Goal: Task Accomplishment & Management: Manage account settings

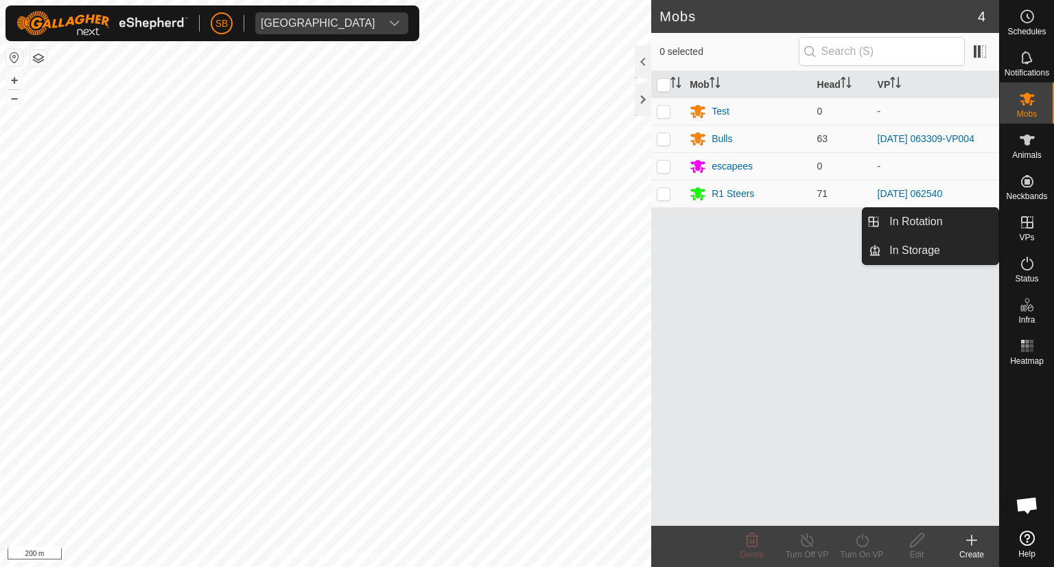
click at [1026, 220] on icon at bounding box center [1027, 222] width 16 height 16
click at [928, 218] on link "In Rotation" at bounding box center [939, 221] width 117 height 27
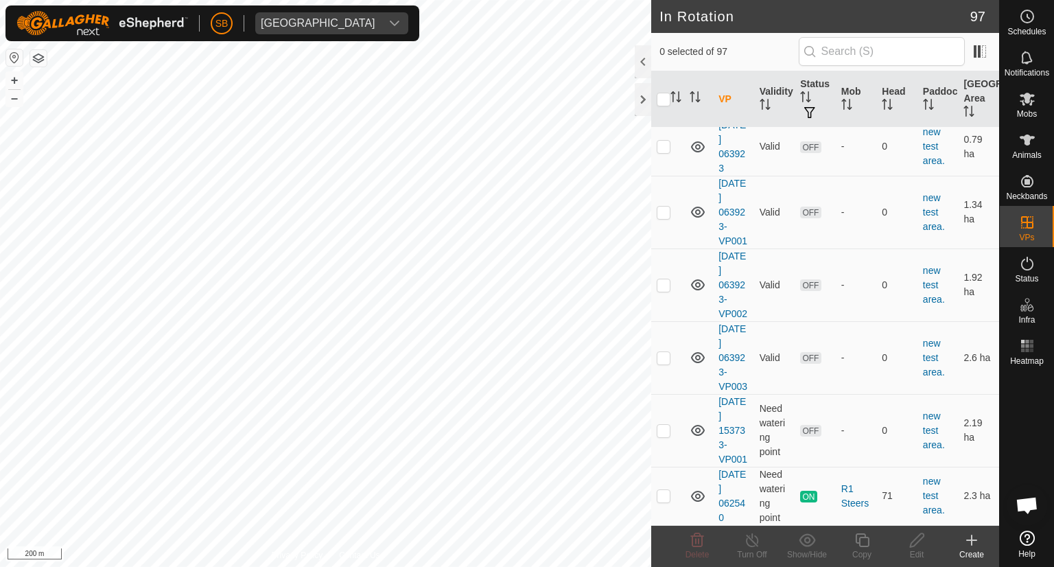
scroll to position [5793, 0]
click at [666, 425] on p-checkbox at bounding box center [664, 430] width 14 height 11
checkbox input "true"
click at [862, 542] on icon at bounding box center [862, 540] width 17 height 16
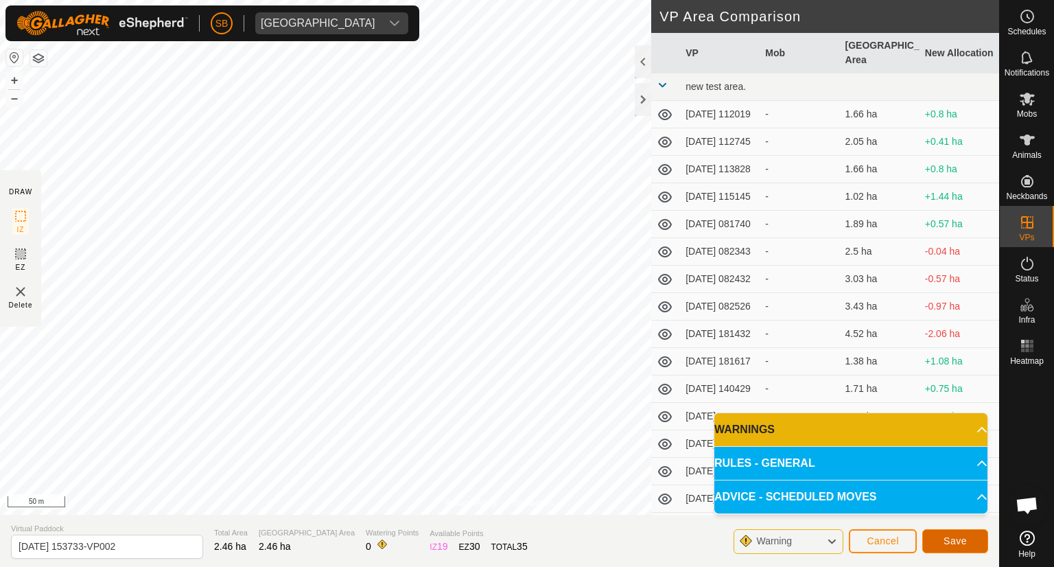
click at [971, 539] on button "Save" at bounding box center [955, 541] width 66 height 24
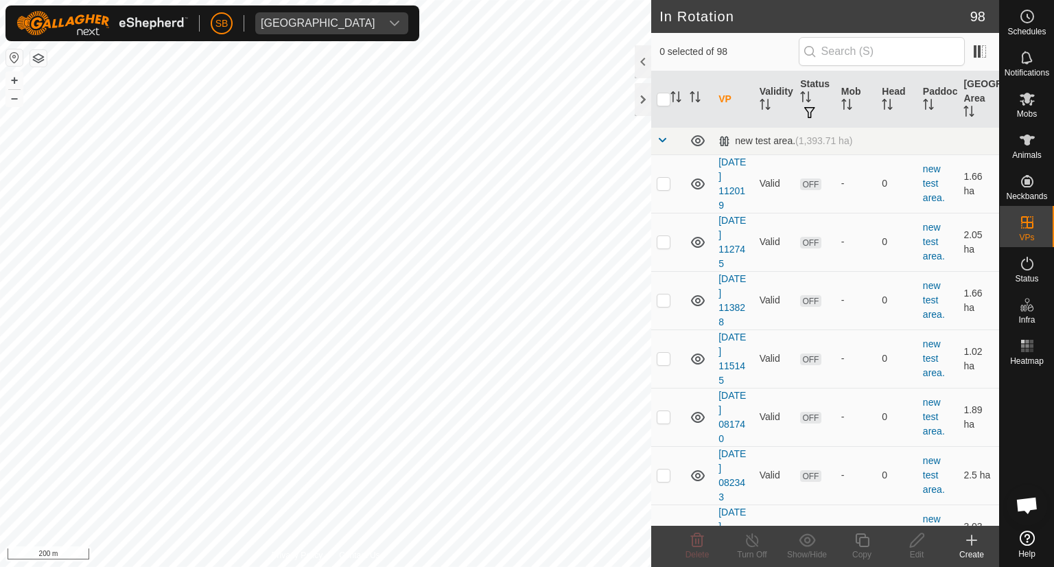
checkbox input "true"
checkbox input "false"
click at [861, 541] on icon at bounding box center [862, 540] width 17 height 16
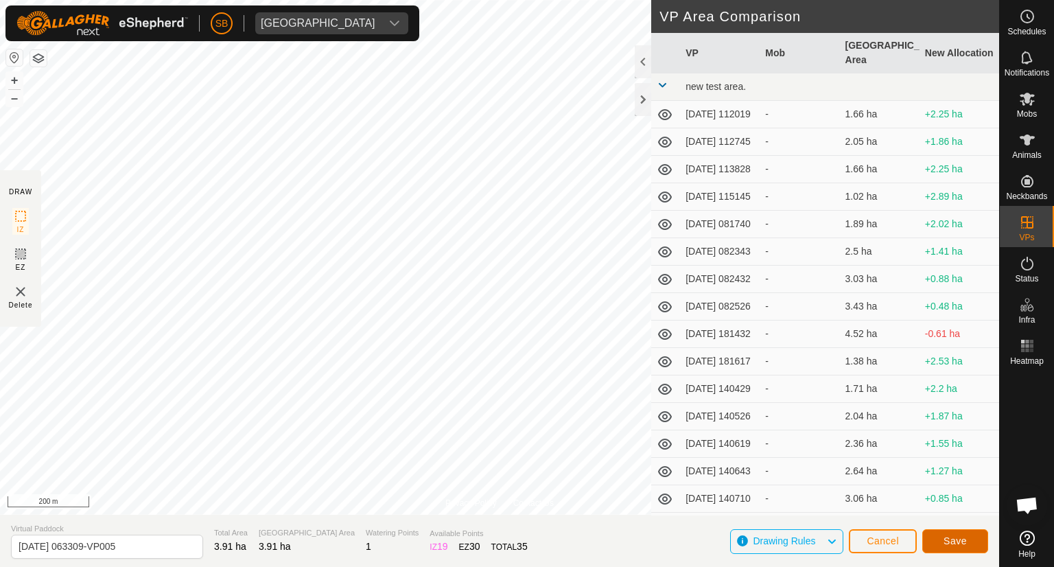
click at [947, 539] on span "Save" at bounding box center [955, 540] width 23 height 11
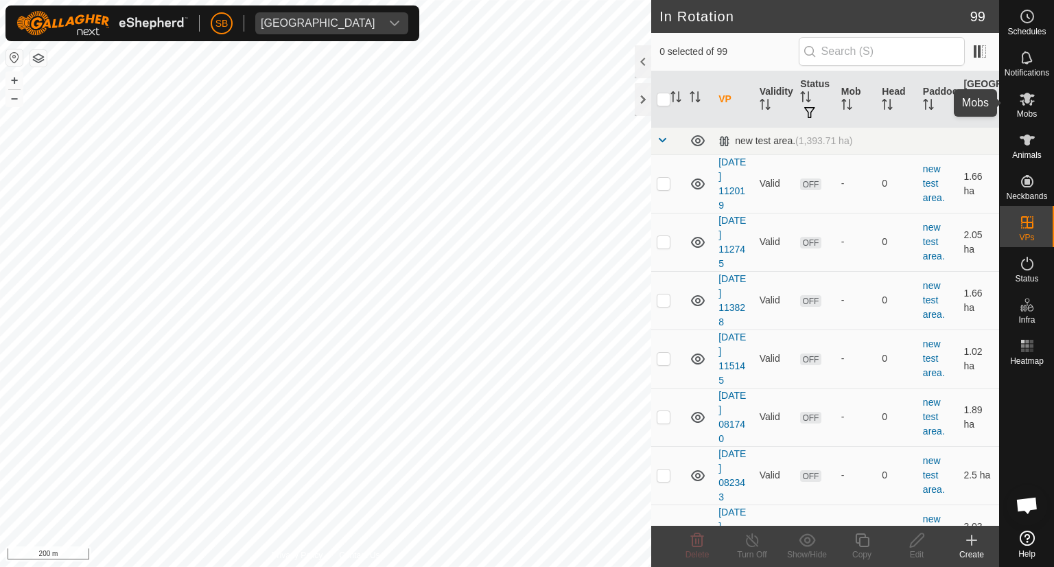
click at [1024, 102] on icon at bounding box center [1027, 99] width 16 height 16
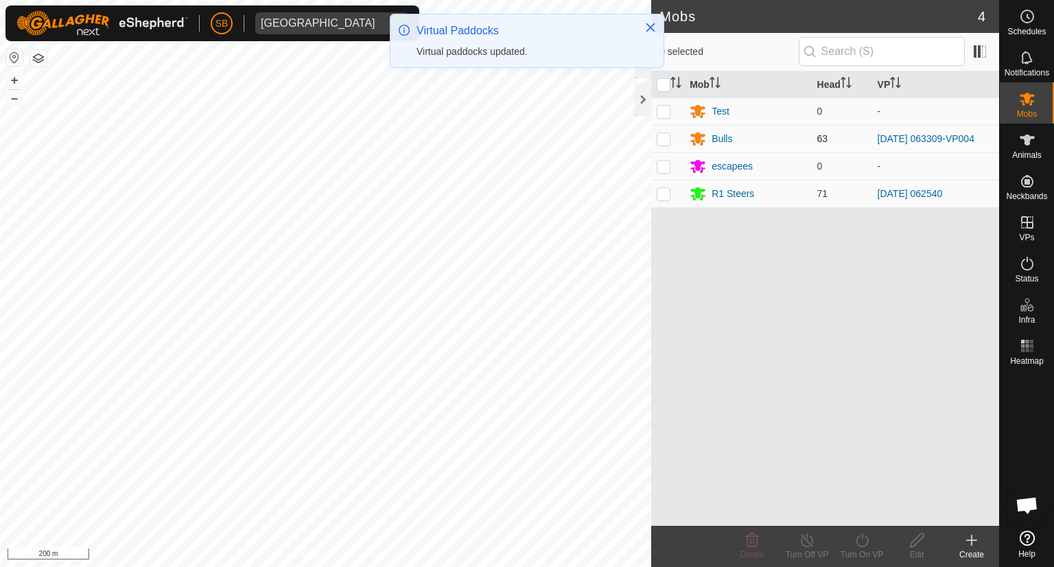
click at [664, 138] on p-checkbox at bounding box center [664, 138] width 14 height 11
checkbox input "true"
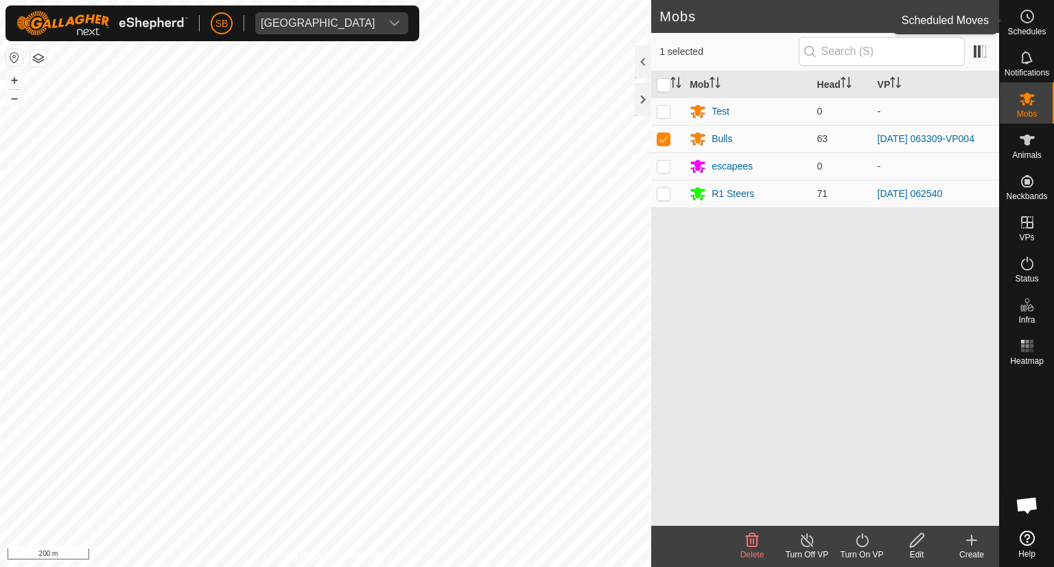
click at [1028, 10] on circle at bounding box center [1027, 16] width 12 height 12
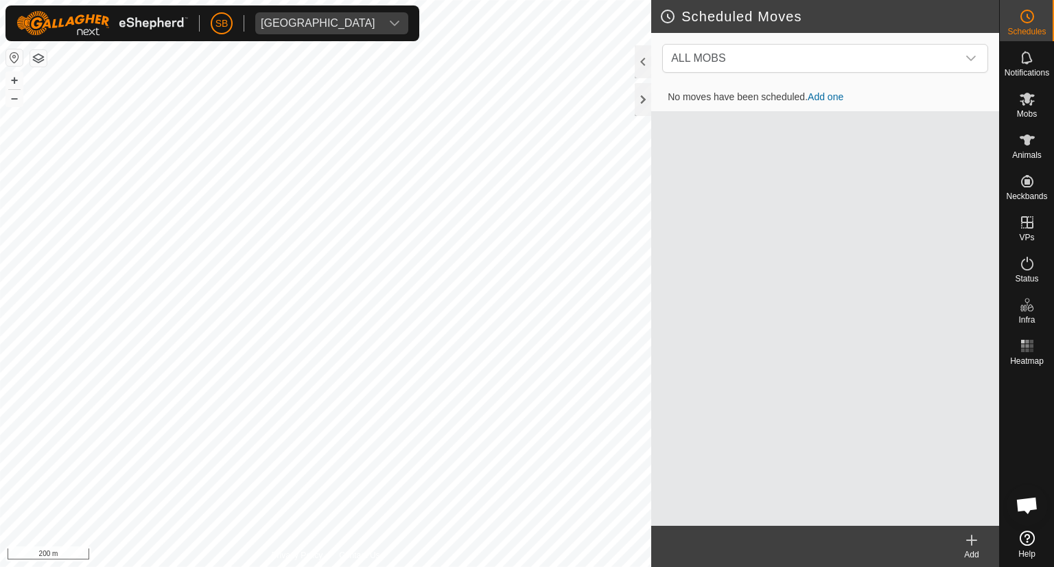
click at [973, 539] on icon at bounding box center [972, 540] width 16 height 16
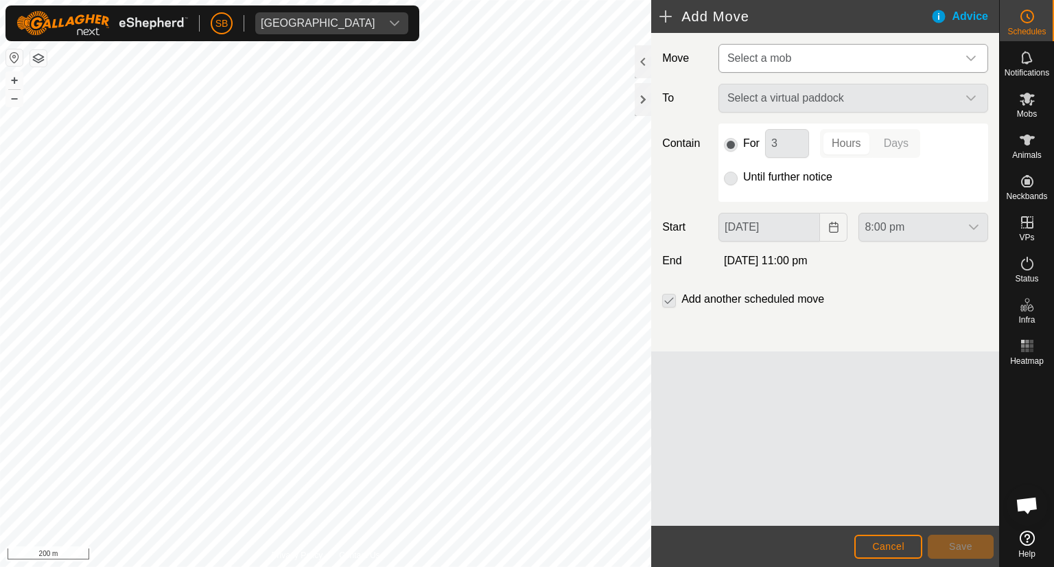
click at [977, 55] on div "dropdown trigger" at bounding box center [970, 58] width 27 height 27
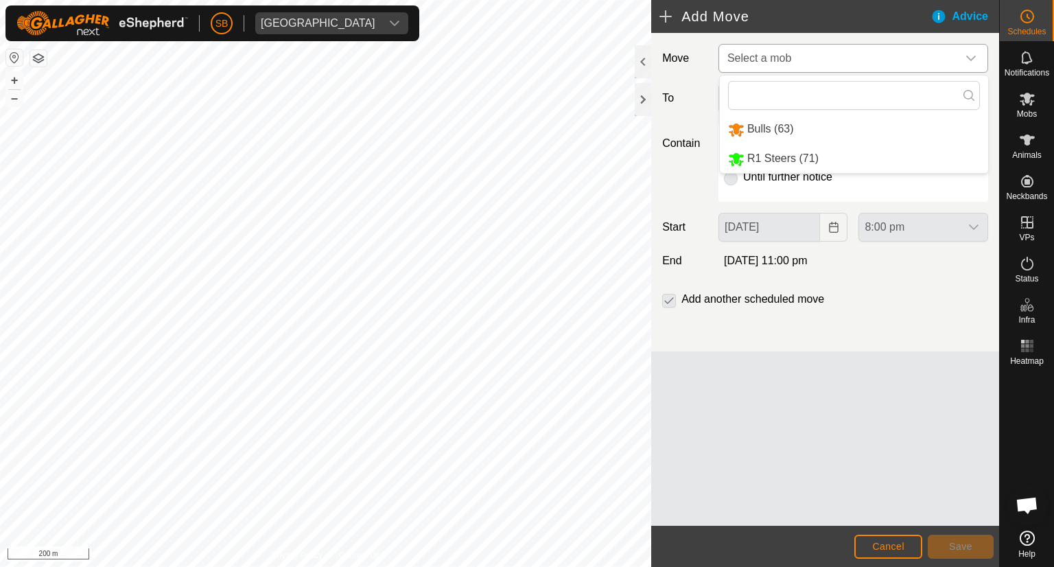
click at [746, 127] on li "Bulls (63)" at bounding box center [854, 129] width 268 height 28
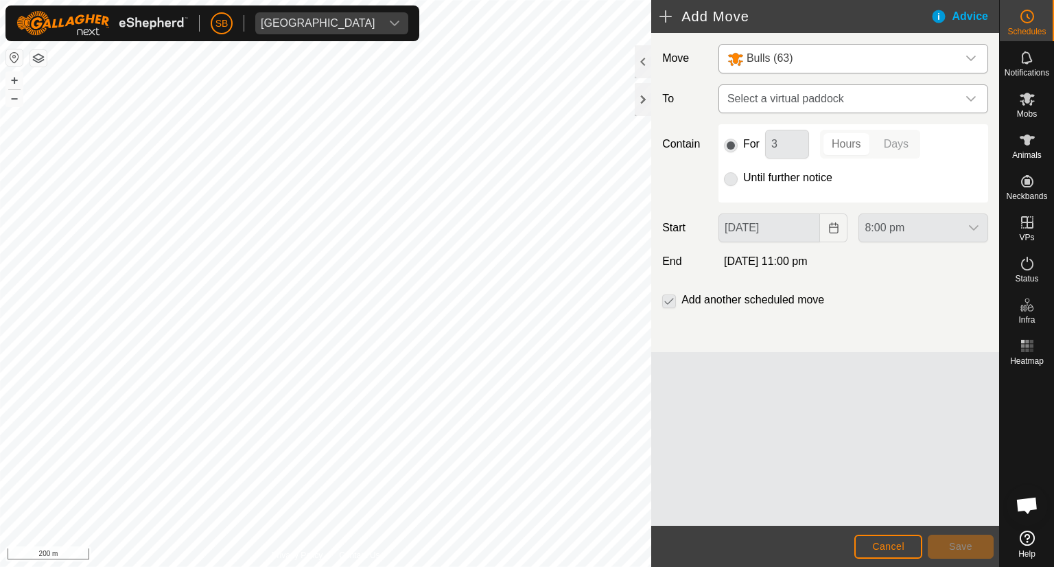
click at [977, 97] on div "dropdown trigger" at bounding box center [970, 98] width 27 height 27
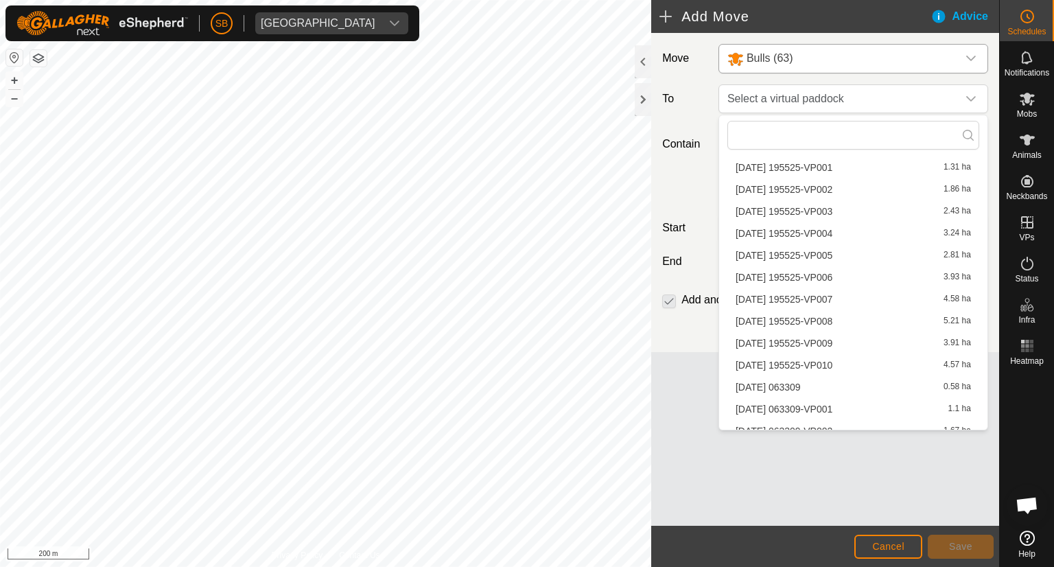
scroll to position [1930, 0]
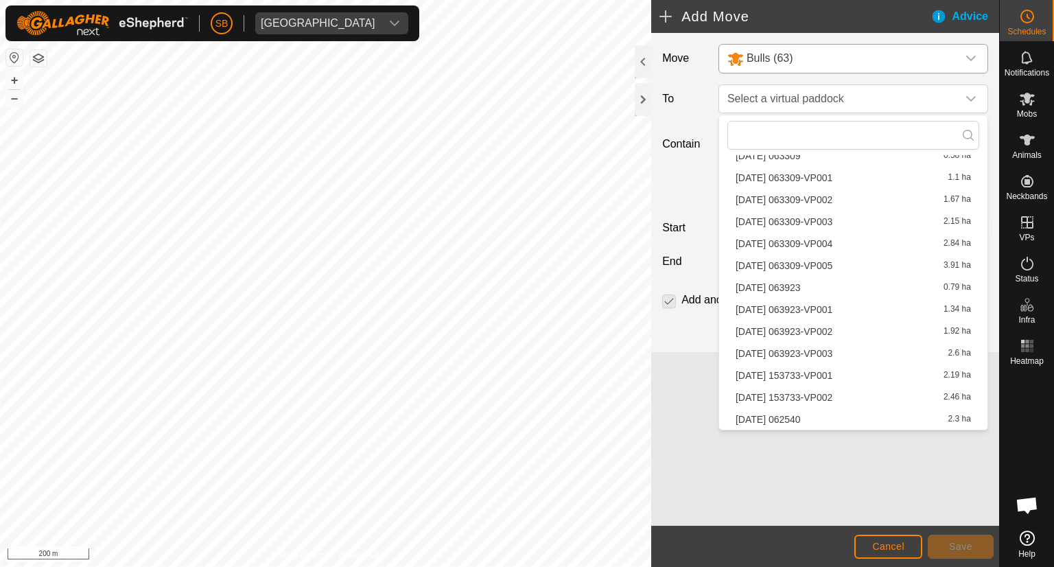
click at [833, 264] on li "[DATE] 063309-VP005 3.91 ha" at bounding box center [854, 265] width 252 height 21
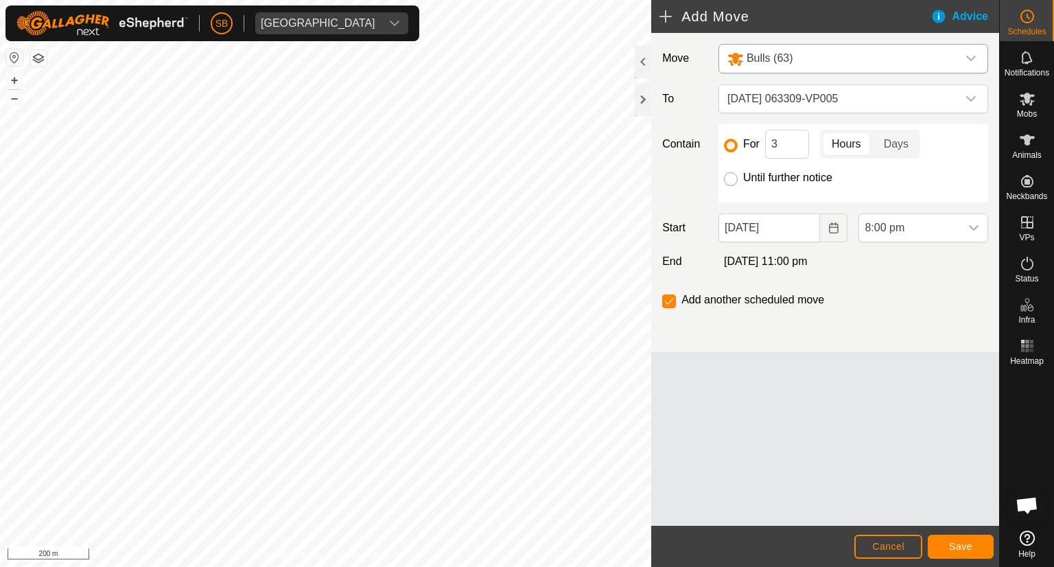
click at [732, 180] on input "Until further notice" at bounding box center [731, 179] width 14 height 14
radio input "true"
checkbox input "false"
click at [975, 227] on icon "dropdown trigger" at bounding box center [973, 227] width 11 height 11
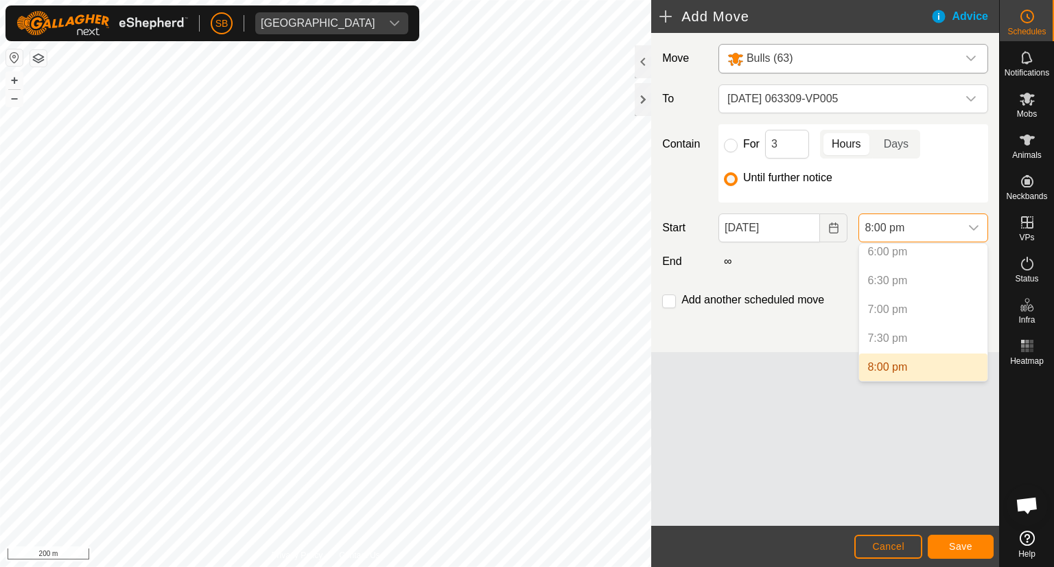
scroll to position [1244, 0]
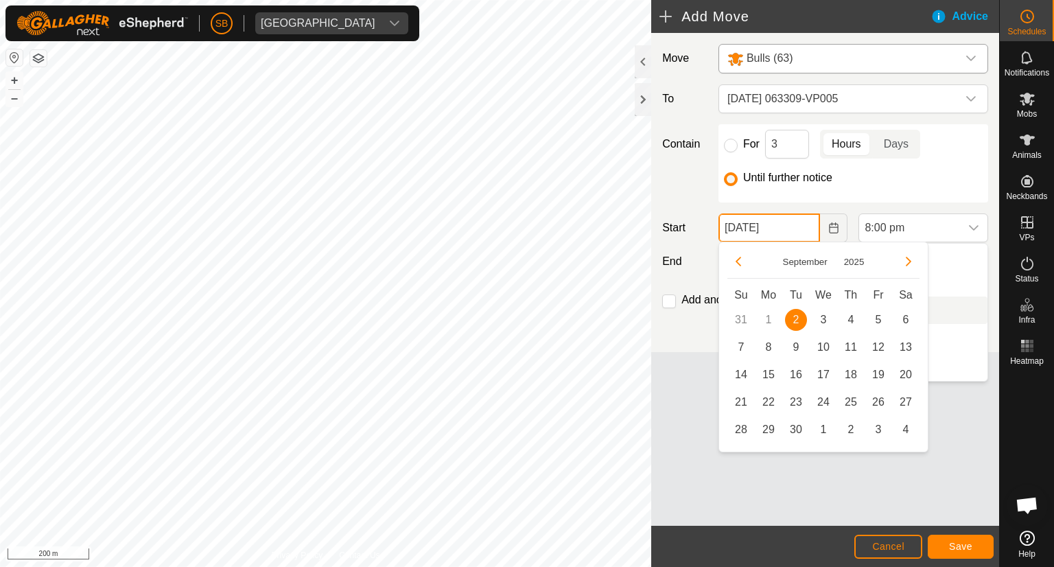
click at [799, 226] on input "[DATE]" at bounding box center [770, 227] width 102 height 29
click at [825, 320] on span "3" at bounding box center [824, 320] width 22 height 22
type input "[DATE]"
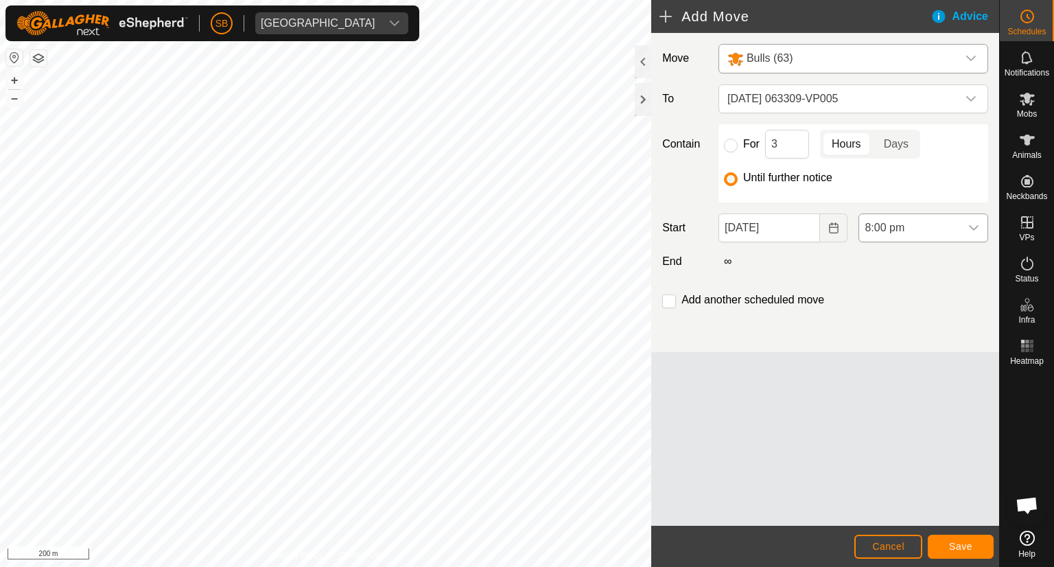
click at [973, 226] on icon "dropdown trigger" at bounding box center [973, 227] width 11 height 11
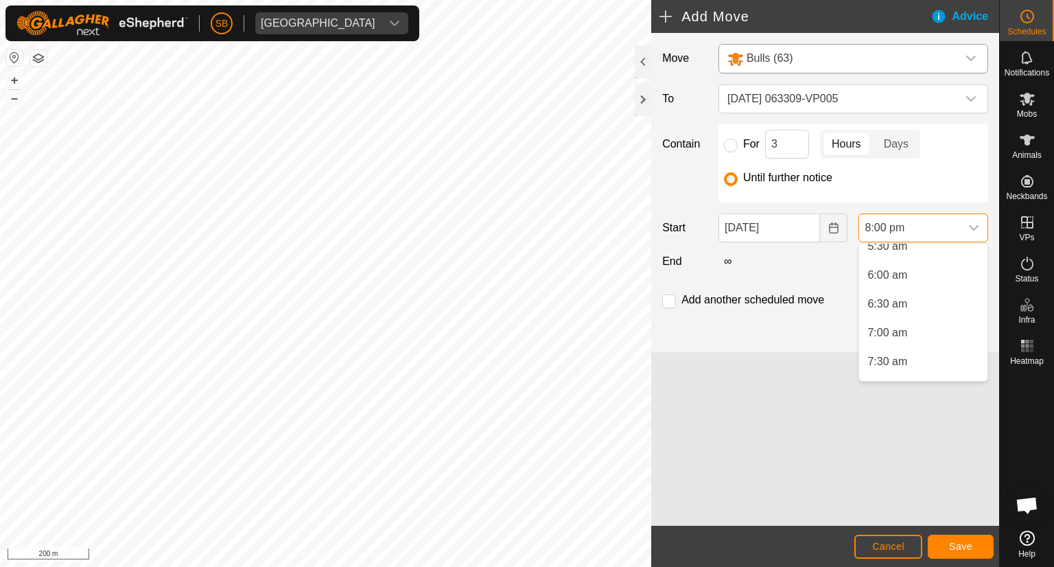
scroll to position [0, 0]
click at [903, 297] on li "7:30 am" at bounding box center [923, 300] width 128 height 27
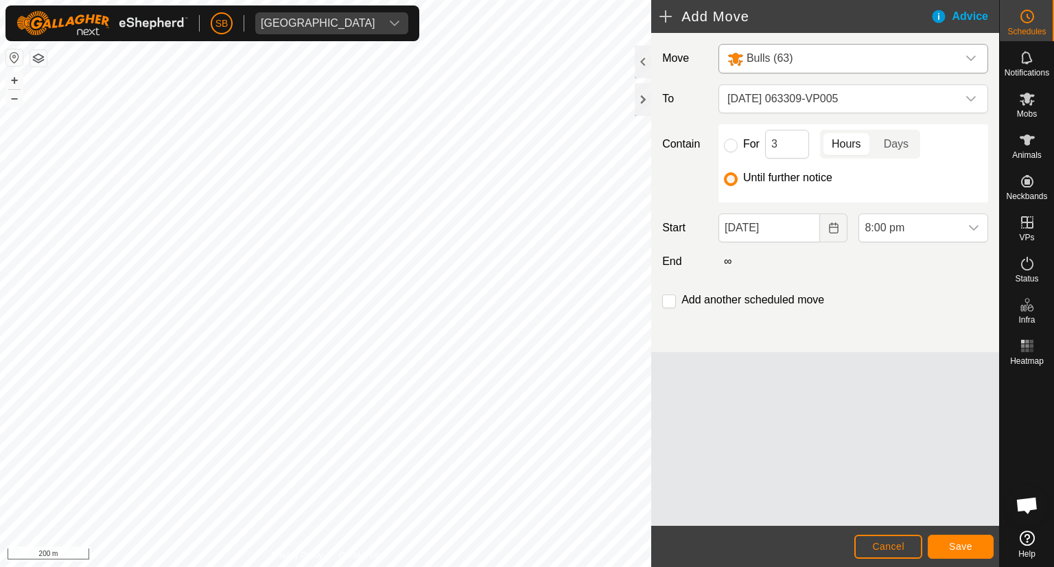
scroll to position [1043, 0]
click at [960, 543] on span "Save" at bounding box center [960, 546] width 23 height 11
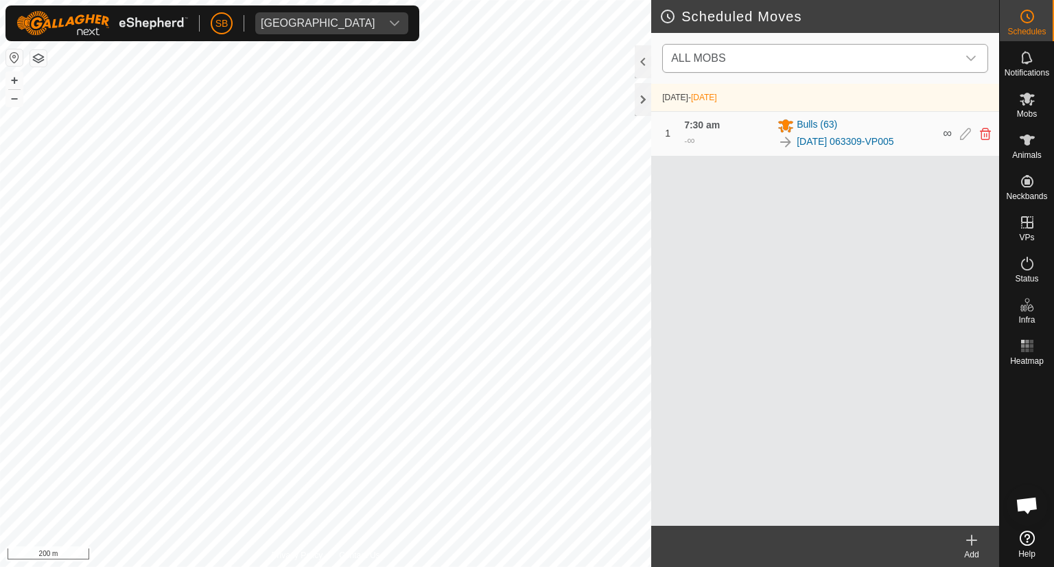
click at [968, 57] on icon "dropdown trigger" at bounding box center [971, 58] width 10 height 5
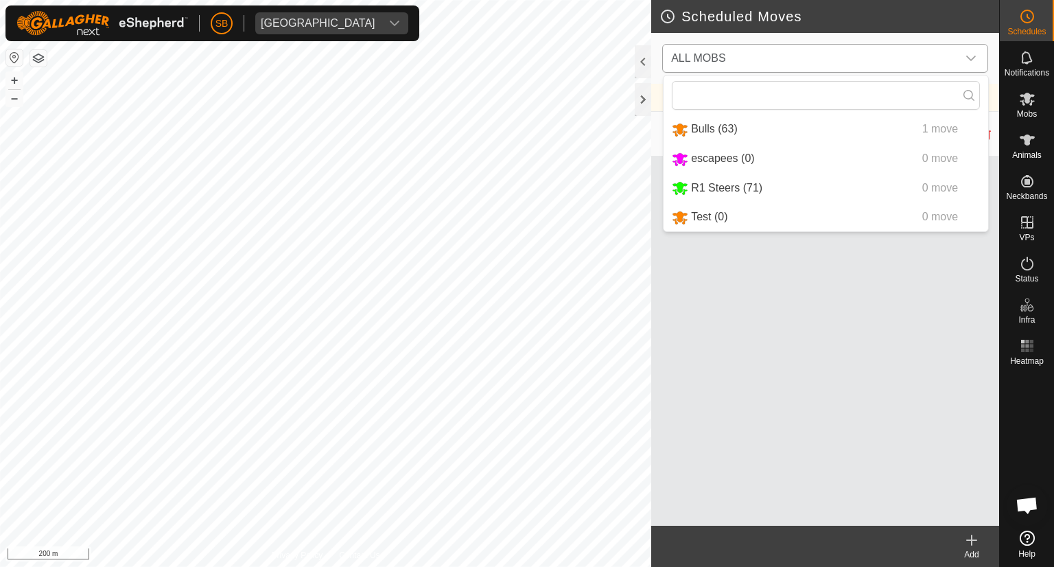
click at [735, 189] on li "R1 Steers (71) 0 move" at bounding box center [826, 188] width 325 height 28
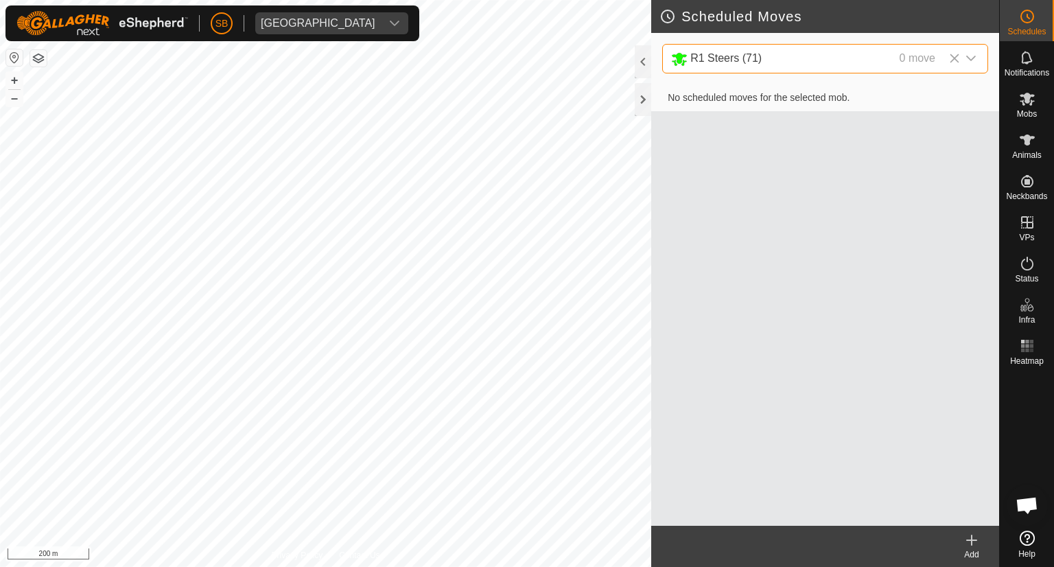
click at [977, 540] on icon at bounding box center [972, 540] width 10 height 0
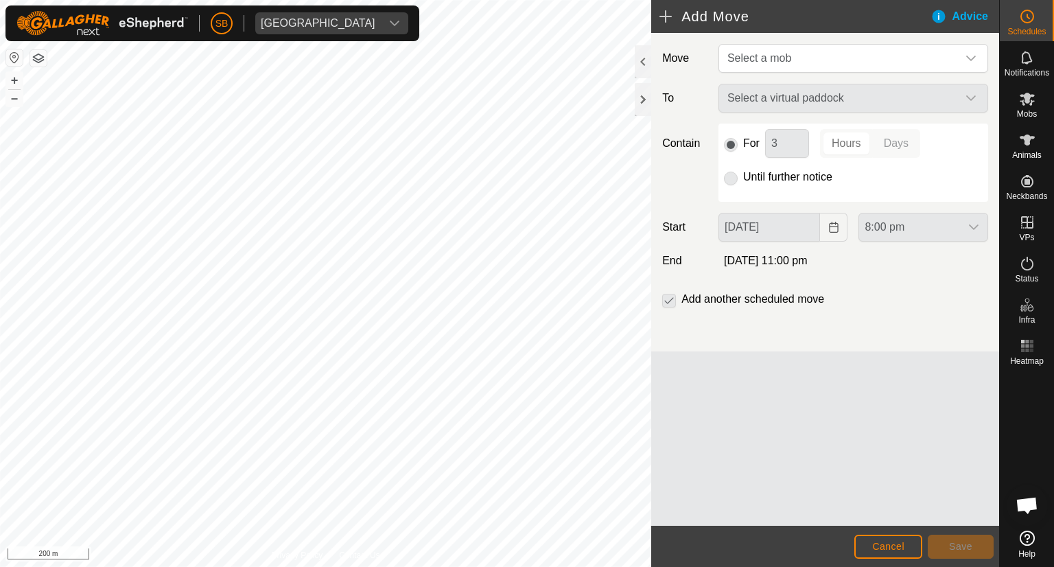
click at [661, 290] on div "Add Move Advice Move Select a mob To Select a virtual paddock Contain For 3 Hou…" at bounding box center [499, 283] width 999 height 567
click at [976, 58] on icon "dropdown trigger" at bounding box center [971, 58] width 11 height 11
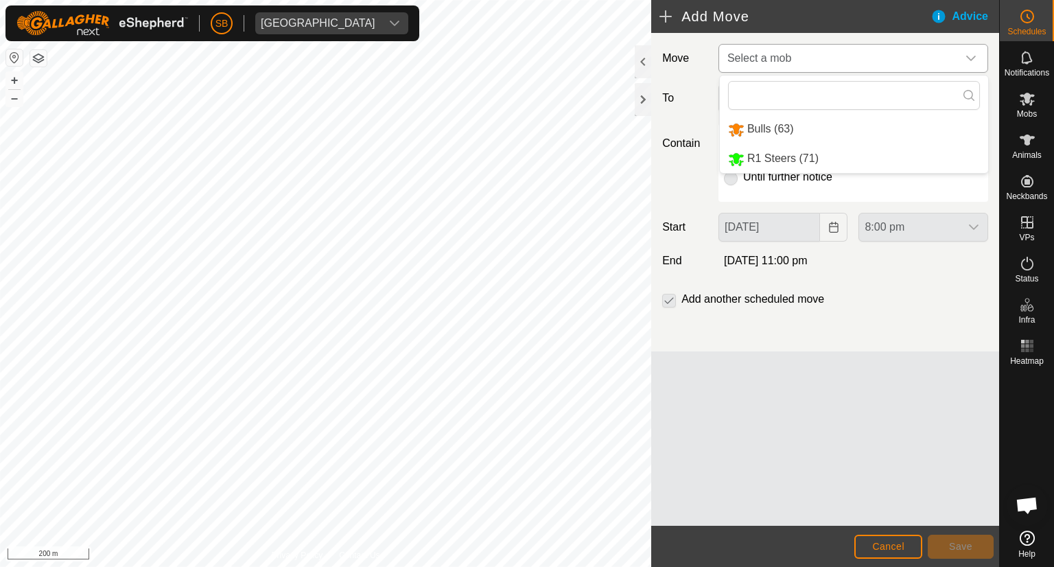
click at [811, 159] on li "R1 Steers (71)" at bounding box center [854, 159] width 268 height 28
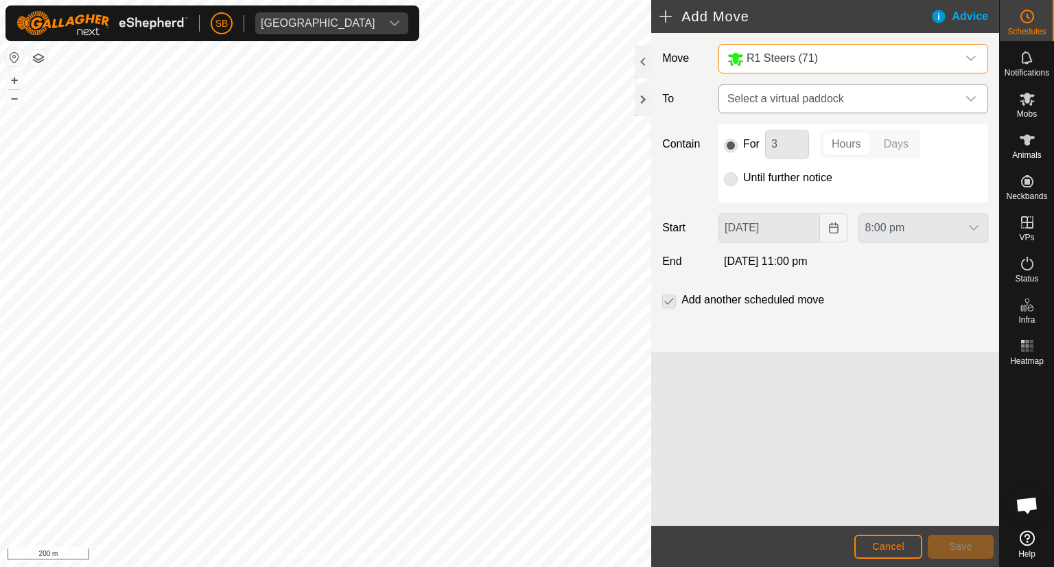
click at [977, 97] on div "dropdown trigger" at bounding box center [970, 98] width 27 height 27
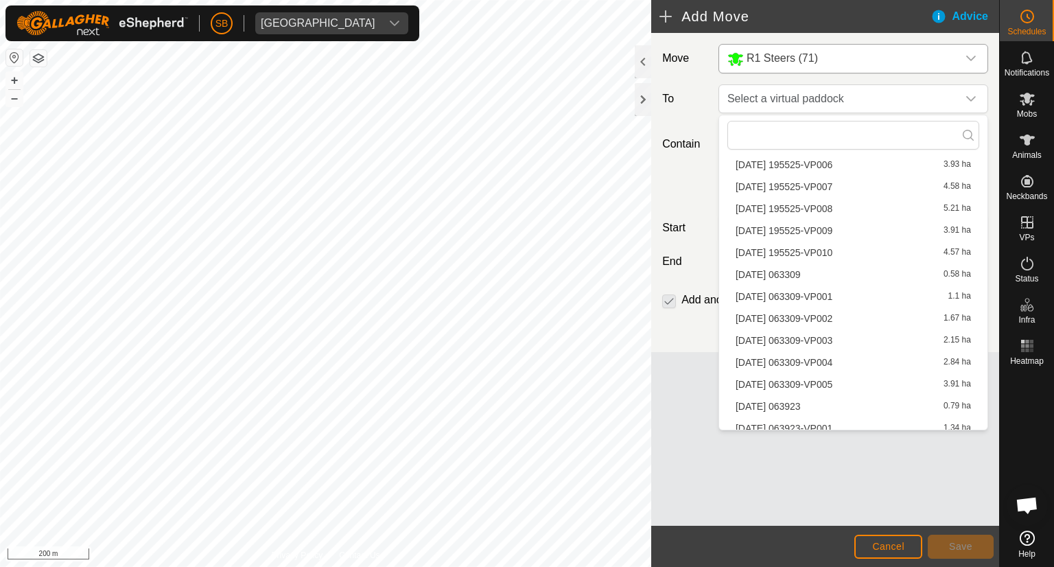
scroll to position [1930, 0]
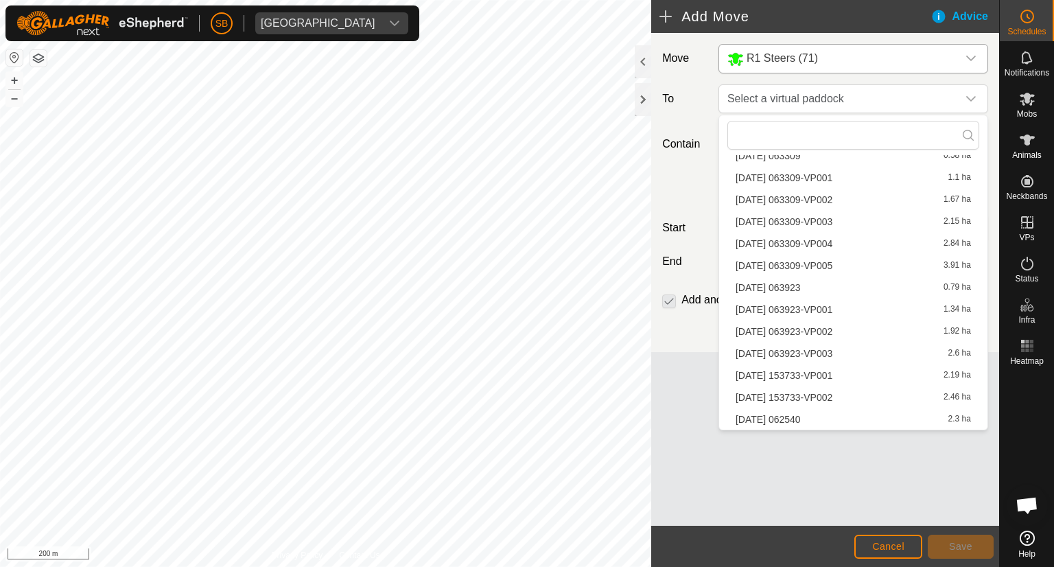
click at [785, 399] on li "[DATE] 153733-VP002 2.46 ha" at bounding box center [854, 397] width 252 height 21
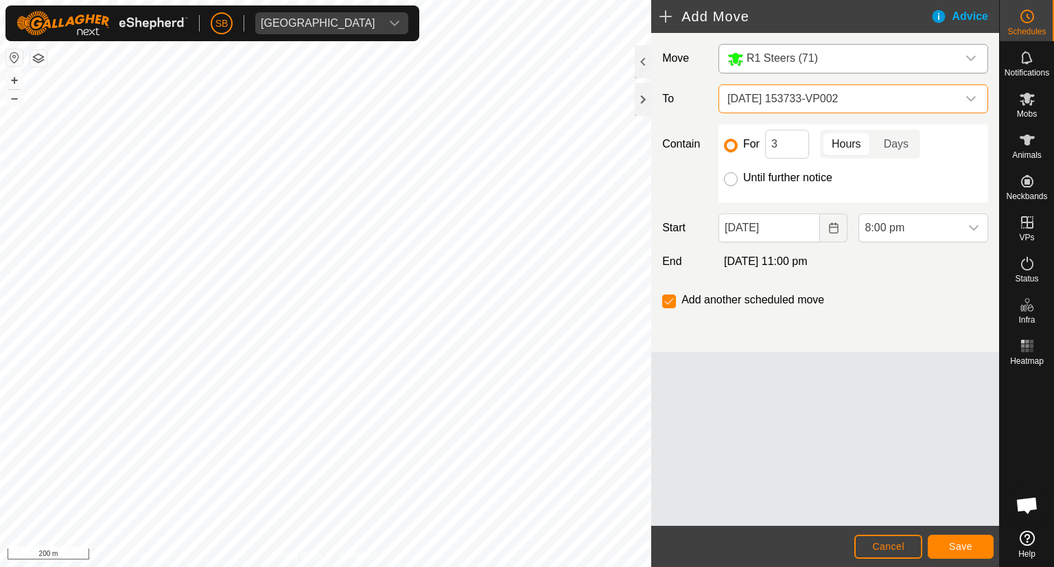
click at [730, 179] on input "Until further notice" at bounding box center [731, 179] width 14 height 14
radio input "true"
checkbox input "false"
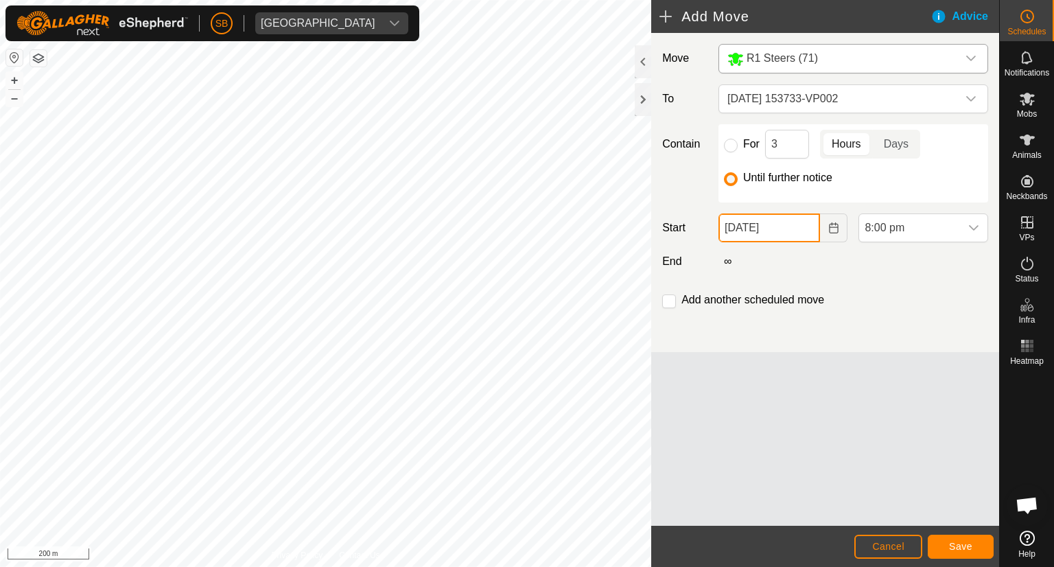
click at [802, 229] on input "[DATE]" at bounding box center [770, 227] width 102 height 29
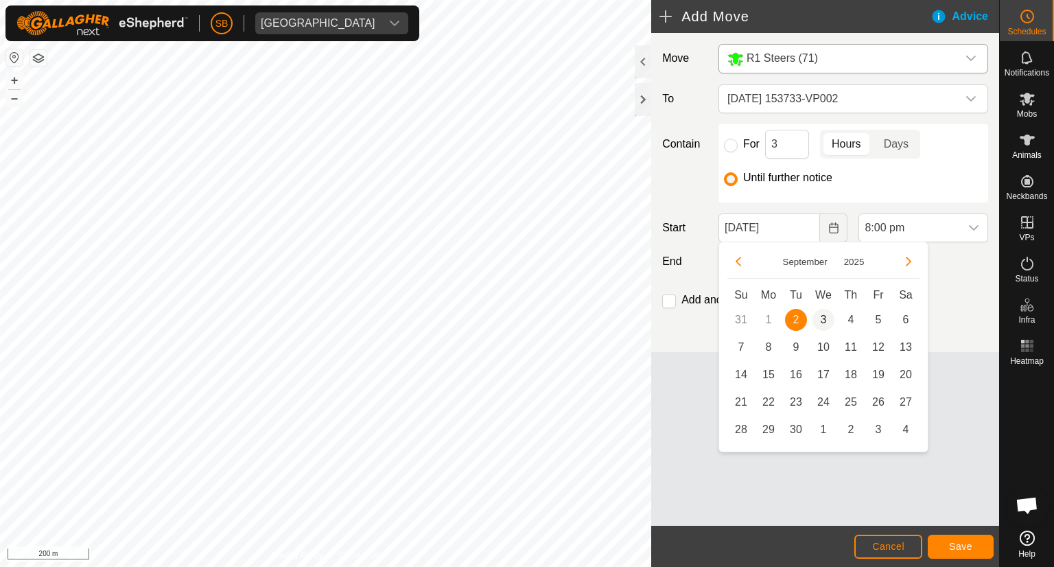
click at [822, 318] on span "3" at bounding box center [824, 320] width 22 height 22
type input "[DATE]"
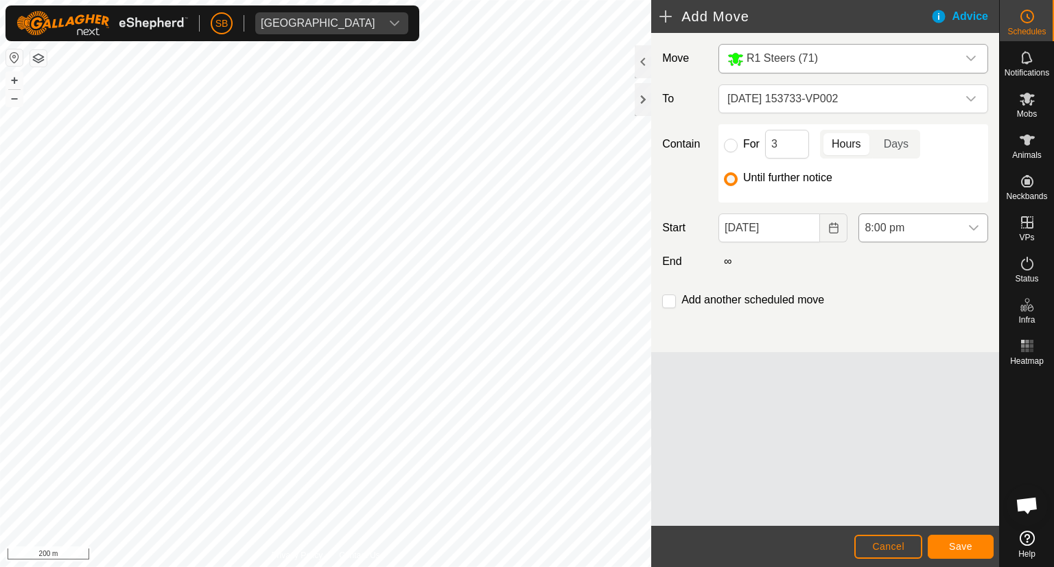
click at [977, 225] on icon "dropdown trigger" at bounding box center [974, 227] width 10 height 5
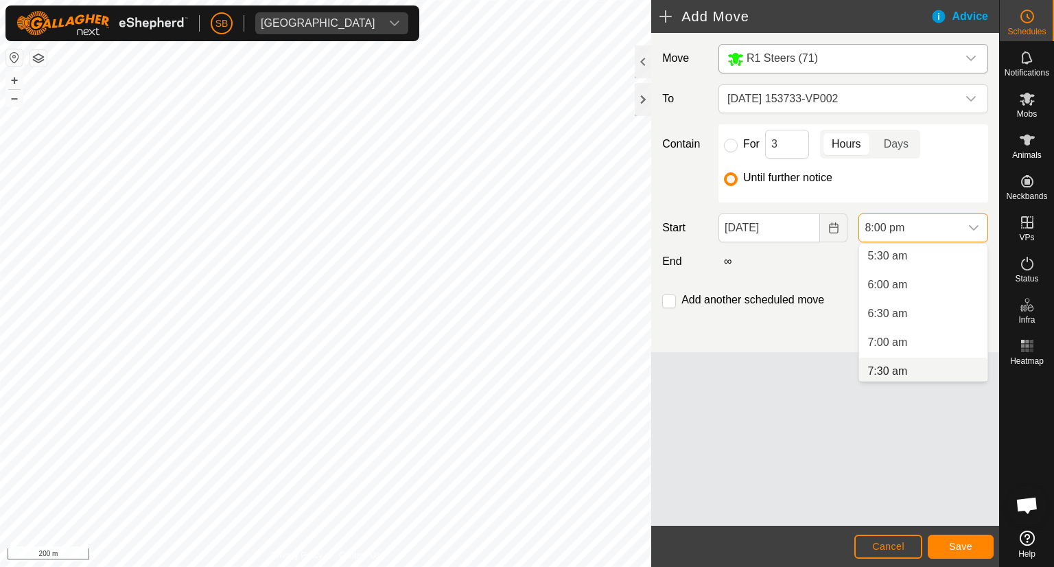
scroll to position [318, 0]
click at [912, 285] on li "6:00 am" at bounding box center [923, 284] width 128 height 27
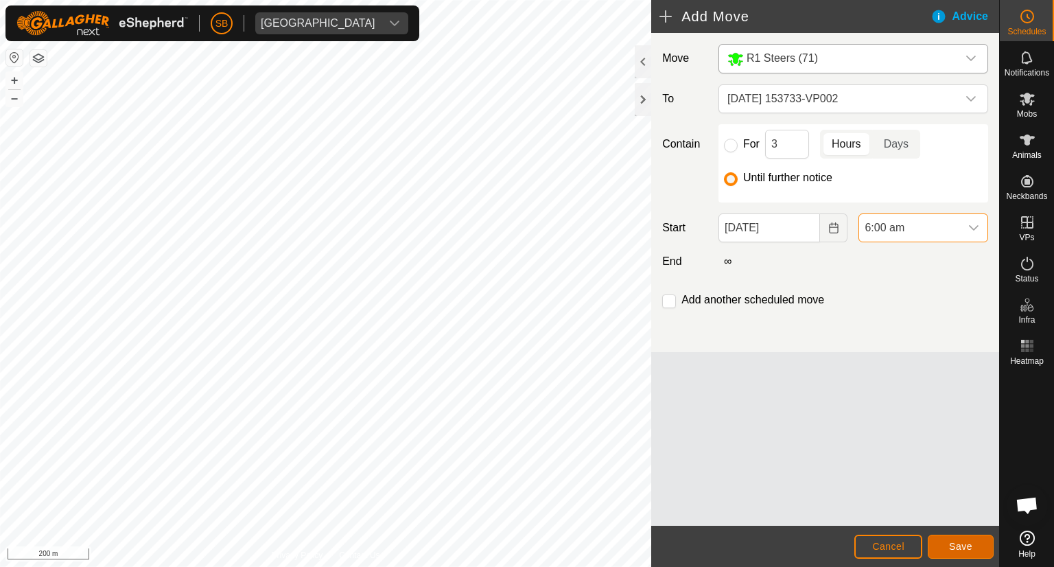
click at [966, 546] on span "Save" at bounding box center [960, 546] width 23 height 11
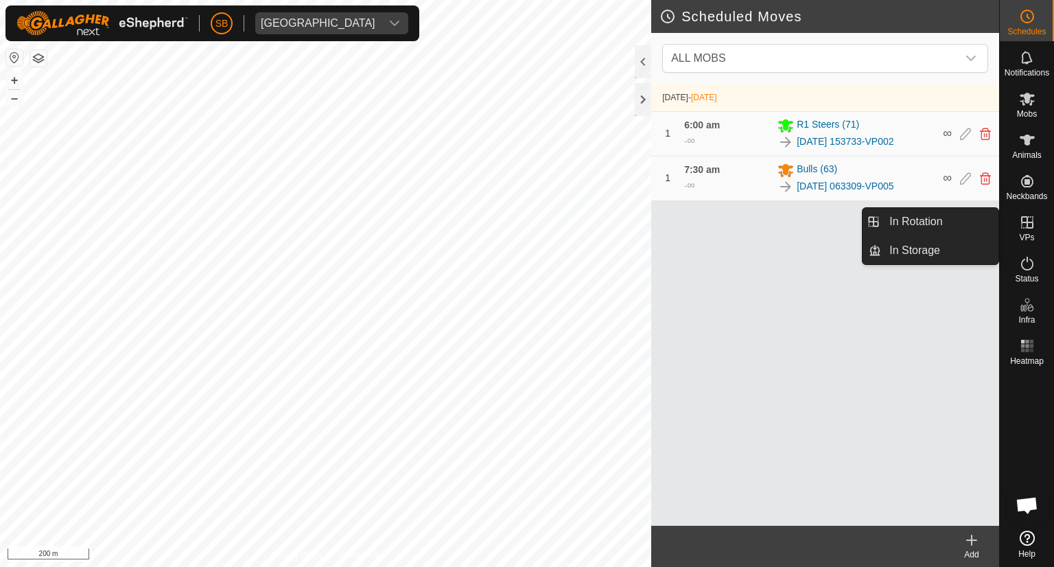
click at [1032, 228] on icon at bounding box center [1027, 222] width 12 height 12
click at [1027, 223] on icon at bounding box center [1027, 222] width 12 height 12
click at [935, 218] on link "In Rotation" at bounding box center [939, 221] width 117 height 27
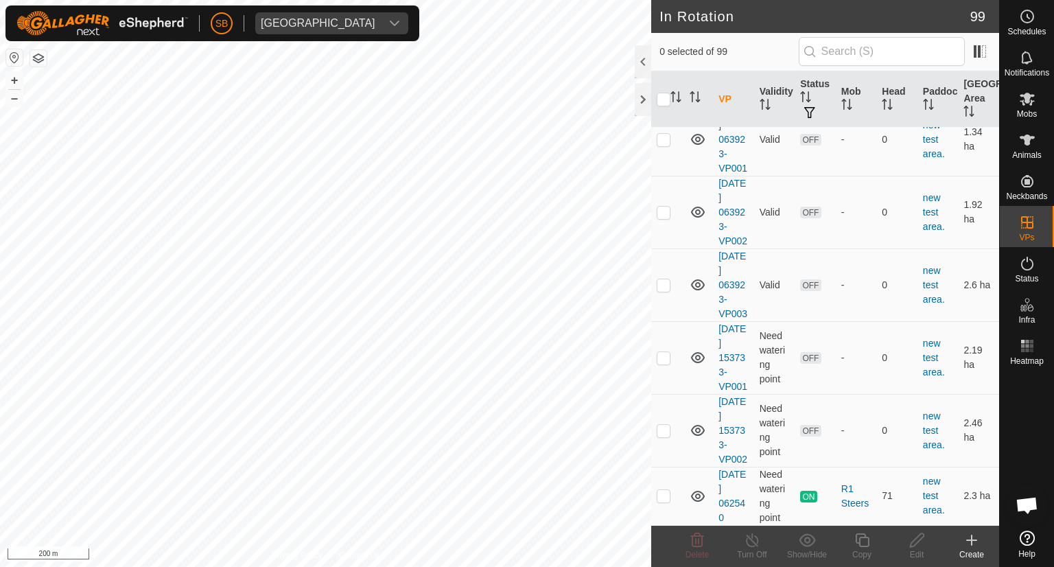
scroll to position [5967, 0]
click at [661, 425] on p-checkbox at bounding box center [664, 430] width 14 height 11
checkbox input "true"
click at [864, 542] on icon at bounding box center [862, 540] width 17 height 16
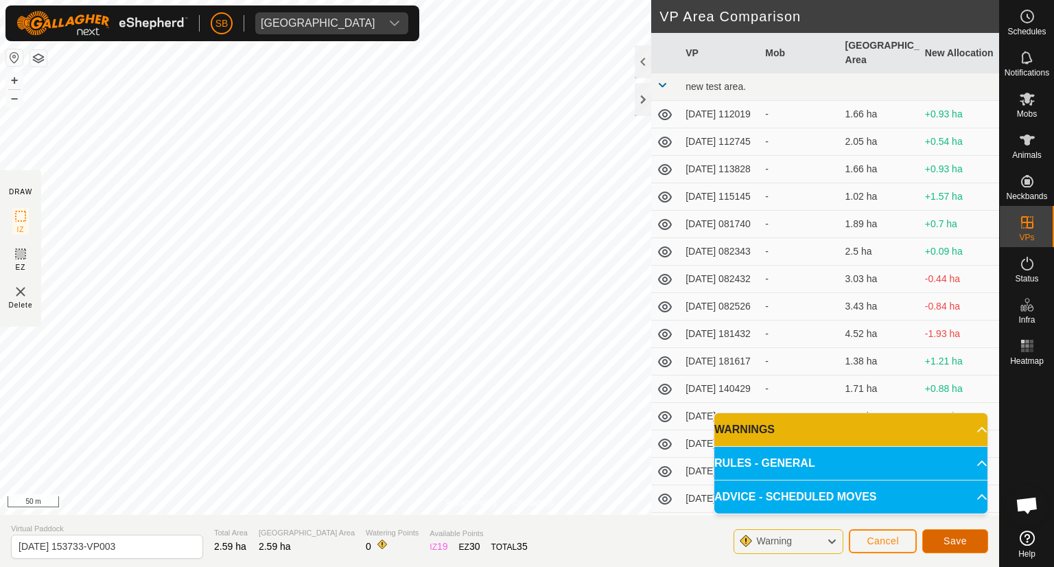
click at [955, 541] on span "Save" at bounding box center [955, 540] width 23 height 11
